Goal: Check status: Check status

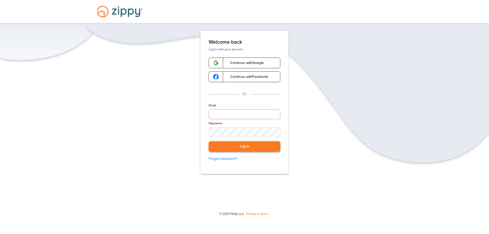
type input "**********"
click at [238, 144] on button "Log in" at bounding box center [245, 146] width 72 height 11
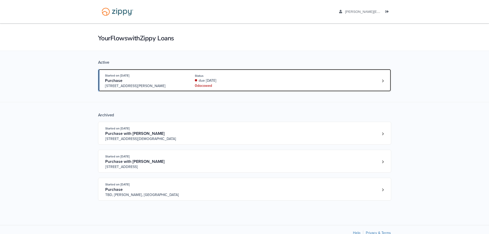
click at [294, 80] on div "Started on [DATE] Purchase [STREET_ADDRESS][PERSON_NAME] Status due [DATE] 0 do…" at bounding box center [242, 81] width 274 height 16
